Goal: Obtain resource: Obtain resource

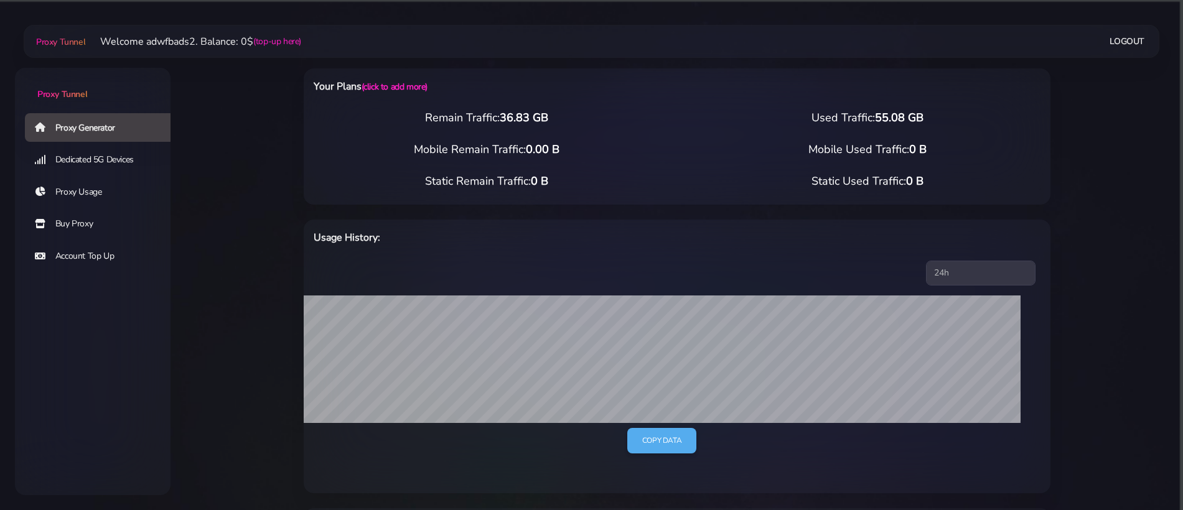
select select "UK"
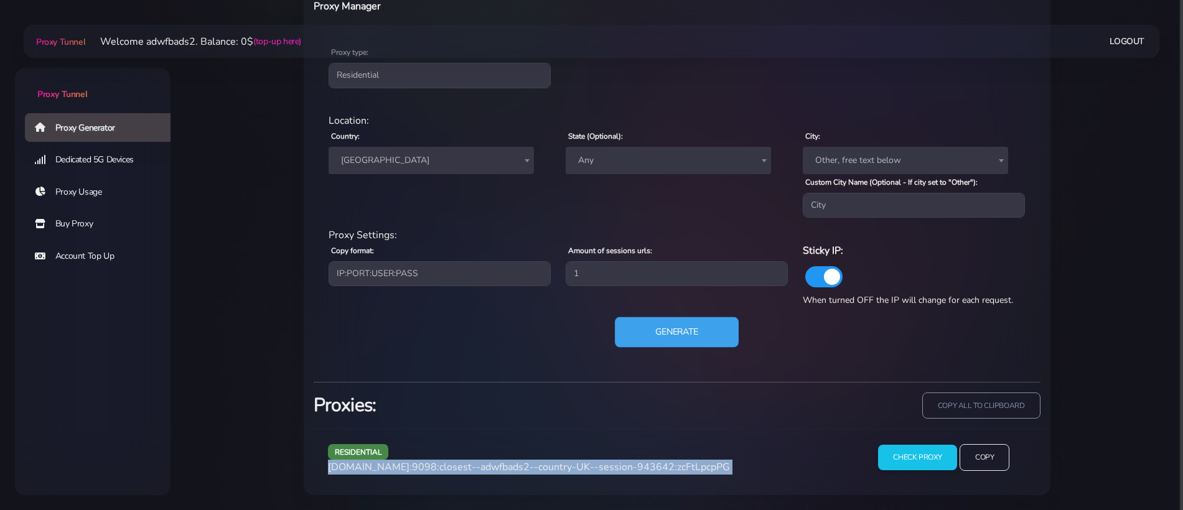
click at [692, 339] on button "Generate" at bounding box center [677, 332] width 124 height 30
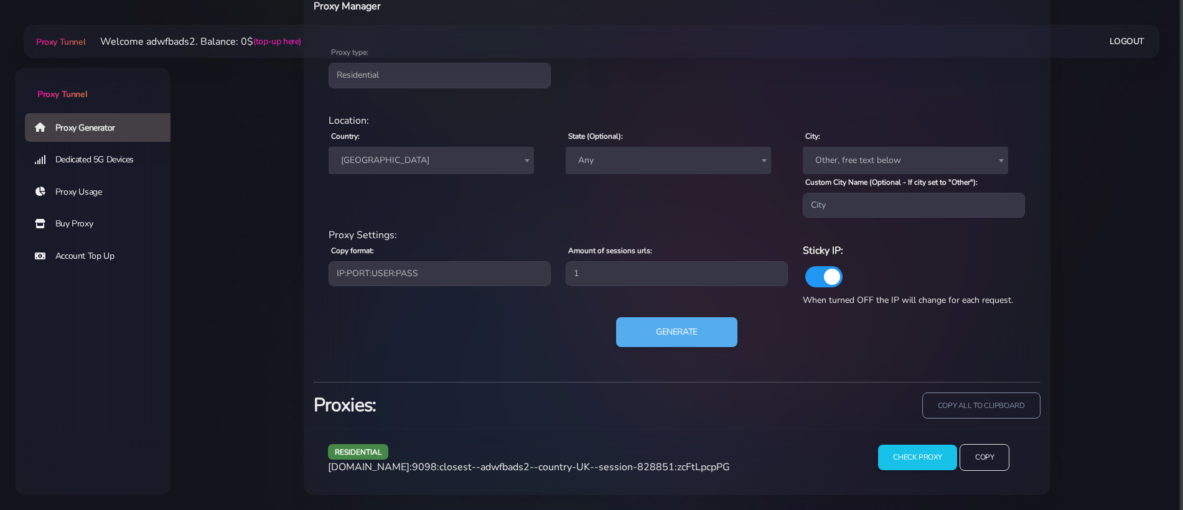
click at [538, 462] on span "agg.proxytunnel.io:9098:closest--adwfbads2--country-UK--session-828851:zcFtLpcp…" at bounding box center [529, 467] width 402 height 14
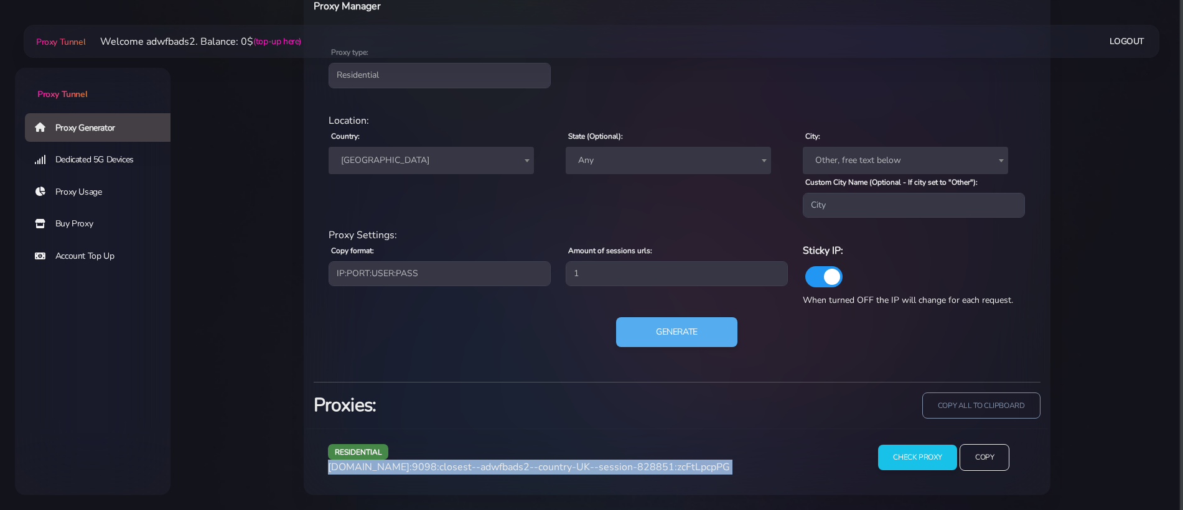
copy div "agg.proxytunnel.io:9098:closest--adwfbads2--country-UK--session-828851:zcFtLpcp…"
click at [538, 462] on span "agg.proxytunnel.io:9098:closest--adwfbads2--country-UK--session-828851:zcFtLpcp…" at bounding box center [529, 467] width 402 height 14
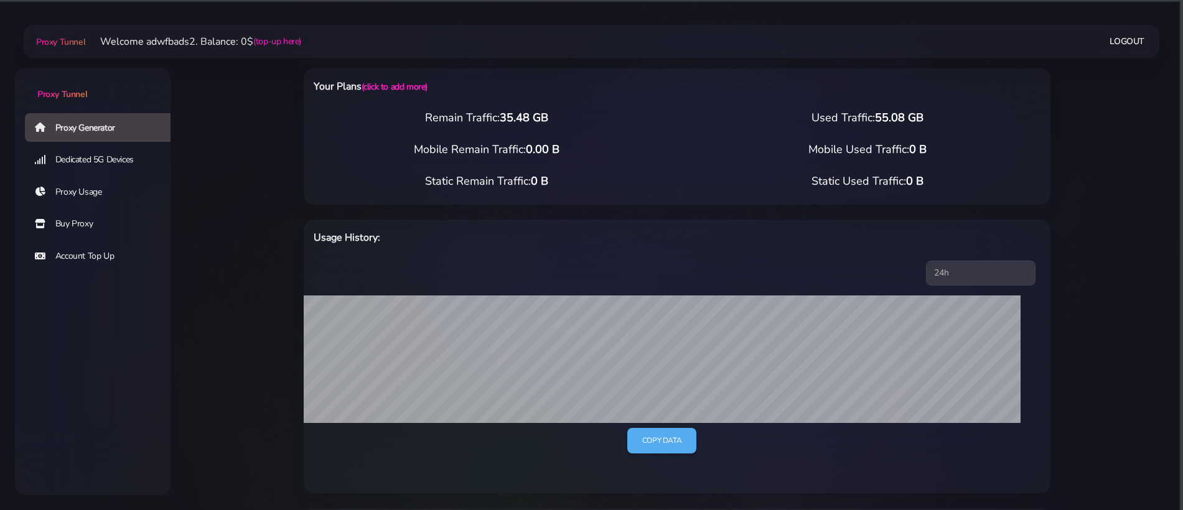
select select "ES"
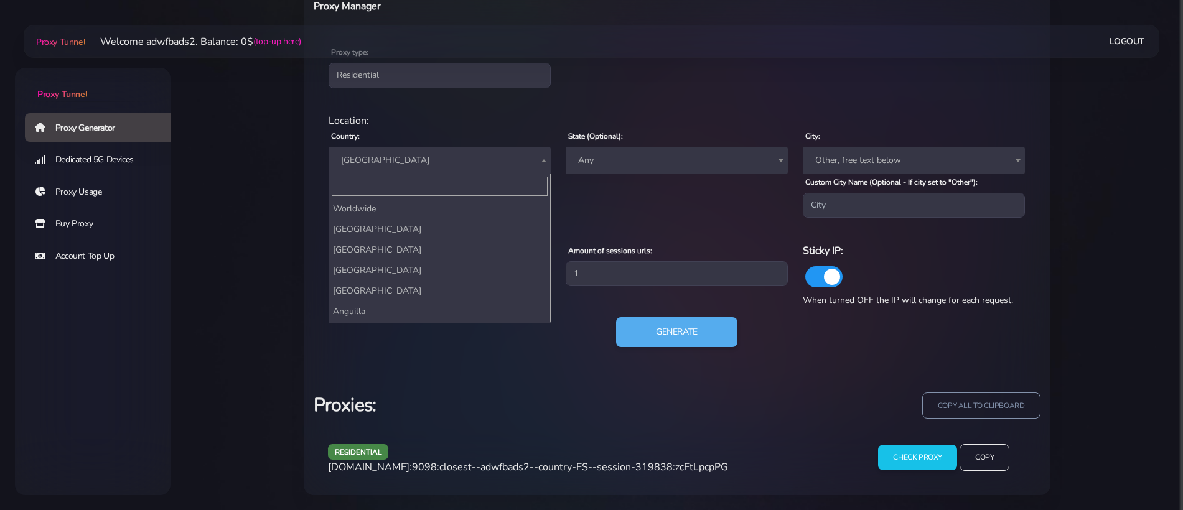
click at [375, 167] on span "[GEOGRAPHIC_DATA]" at bounding box center [439, 160] width 207 height 17
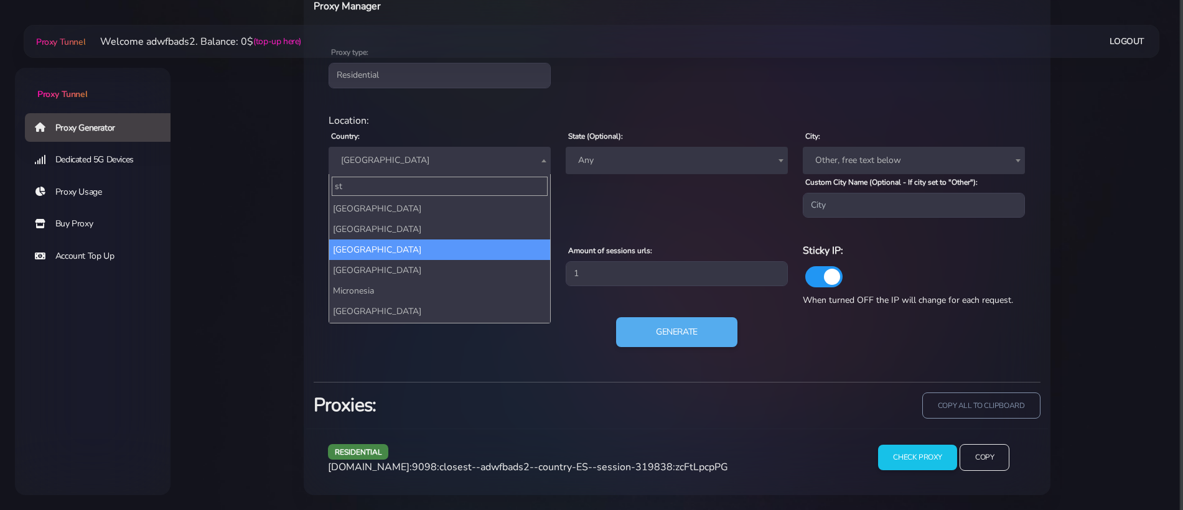
scroll to position [0, 0]
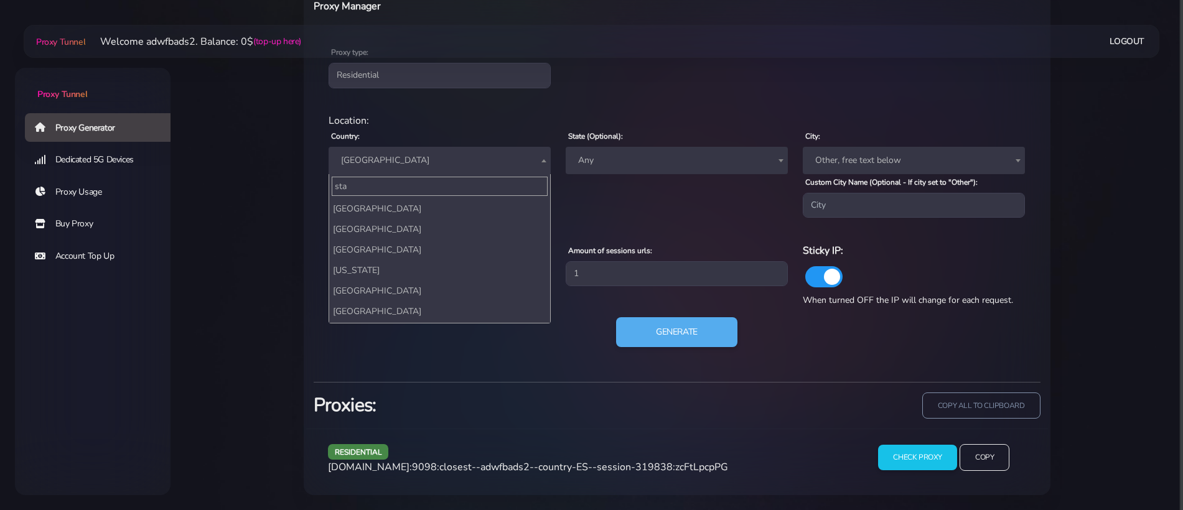
type input "stat"
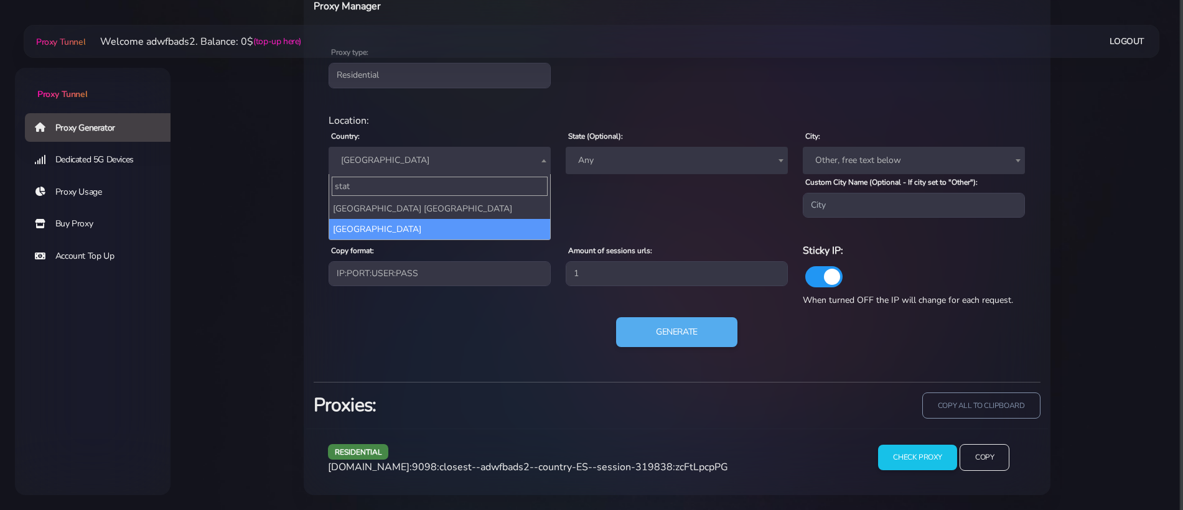
select select "US"
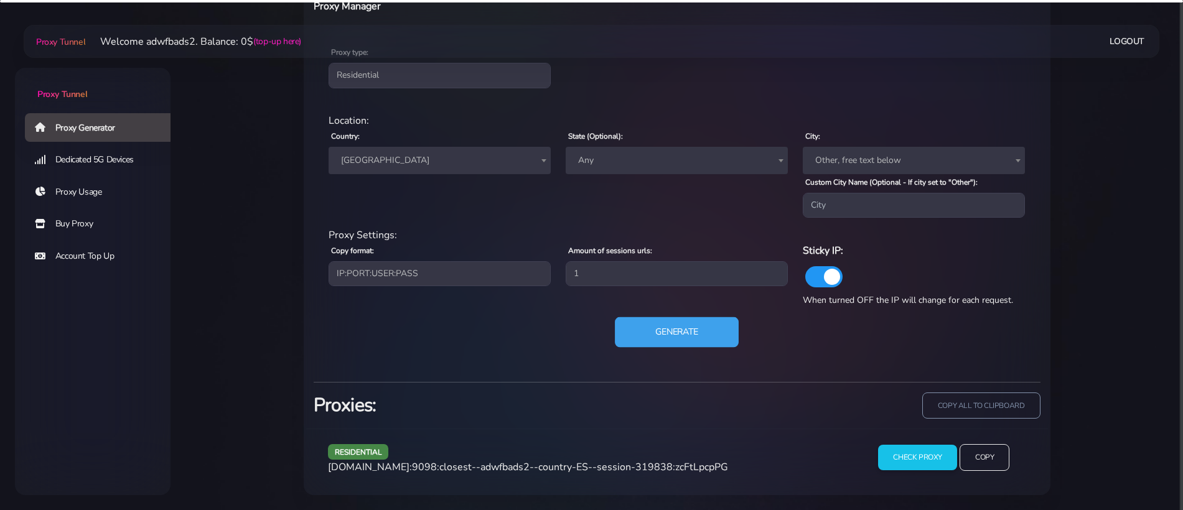
click at [689, 325] on button "Generate" at bounding box center [677, 332] width 124 height 30
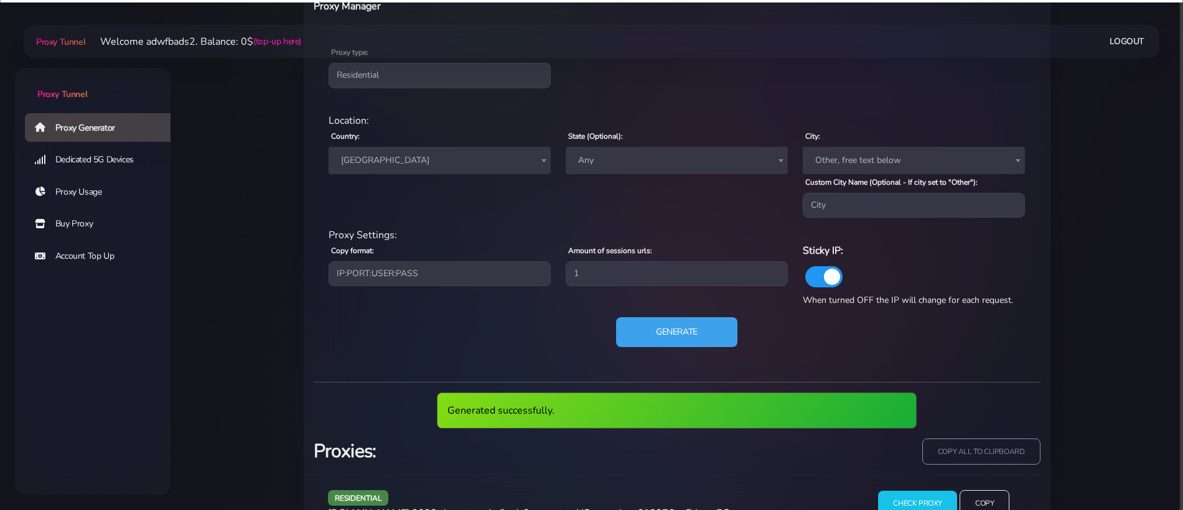
scroll to position [566, 0]
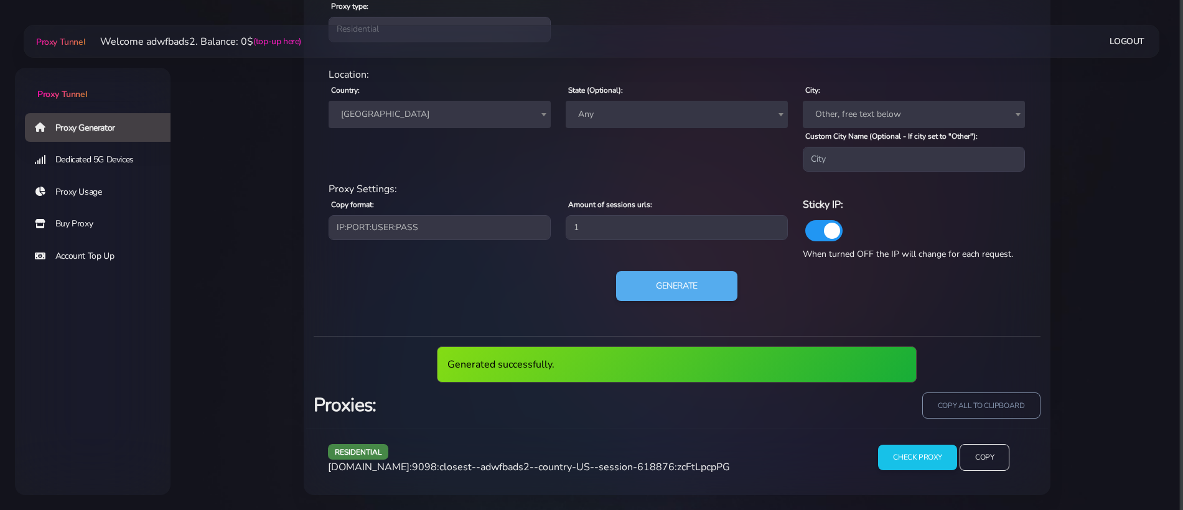
click at [548, 467] on span "[DOMAIN_NAME]:9098:closest--adwfbads2--country-US--session-618876:zcFtLpcpPG" at bounding box center [529, 467] width 402 height 14
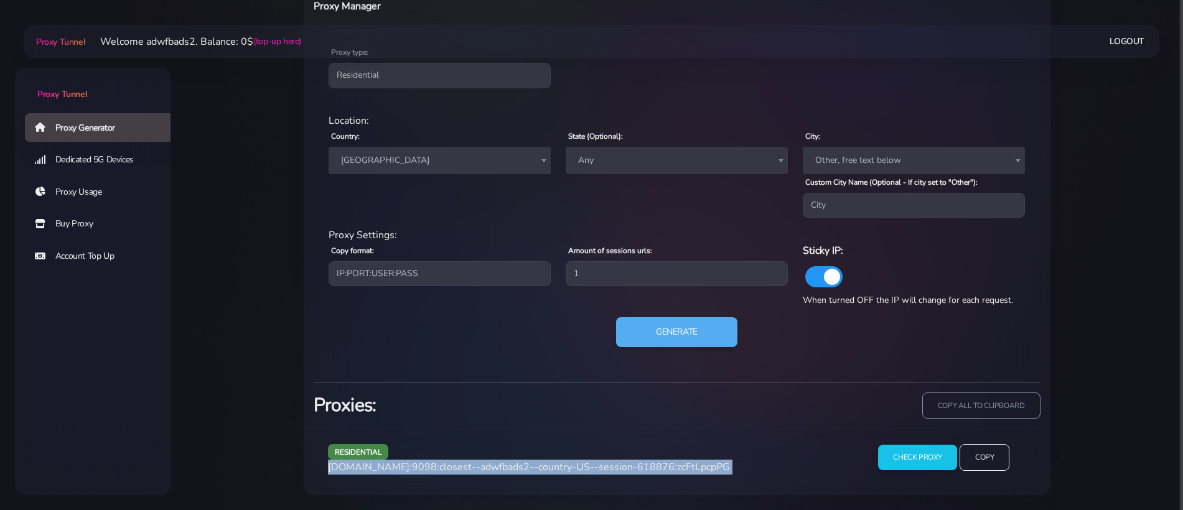
scroll to position [520, 0]
click at [548, 467] on span "[DOMAIN_NAME]:9098:closest--adwfbads2--country-US--session-618876:zcFtLpcpPG" at bounding box center [529, 467] width 402 height 14
copy div "[DOMAIN_NAME]:9098:closest--adwfbads2--country-US--session-618876:zcFtLpcpPG"
